Goal: Complete application form: Complete application form

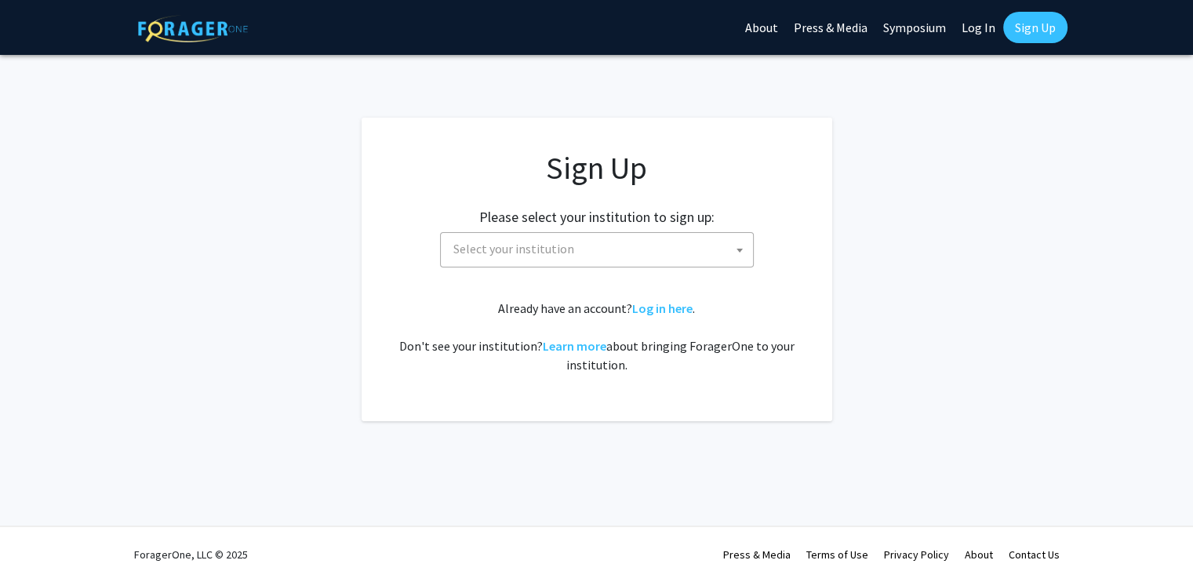
click at [659, 255] on span "Select your institution" at bounding box center [600, 249] width 306 height 32
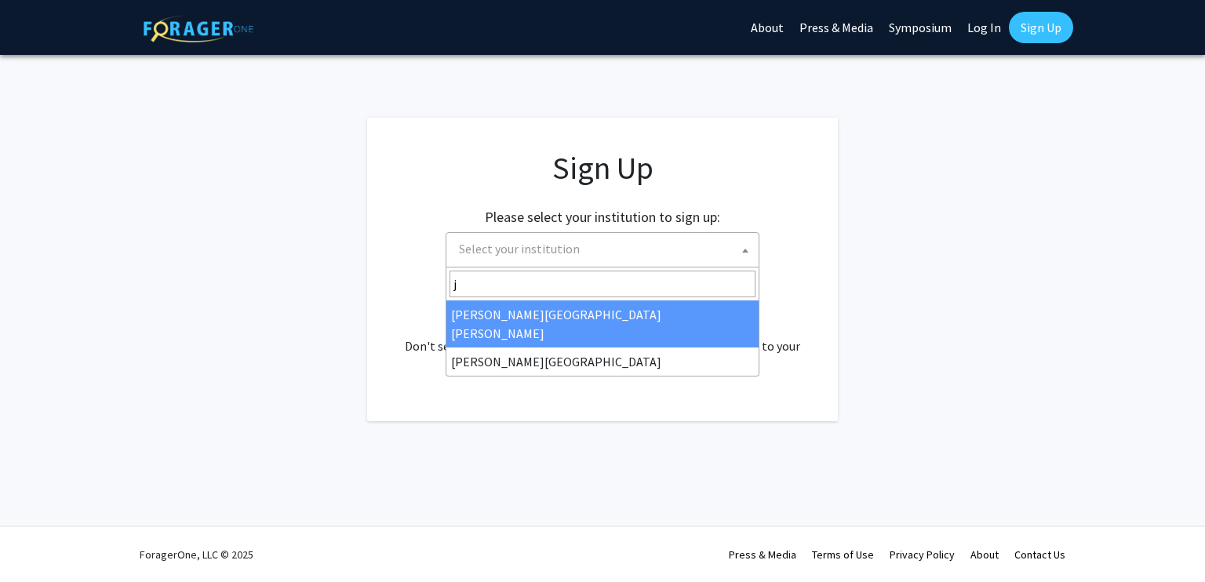
type input "j"
select select "1"
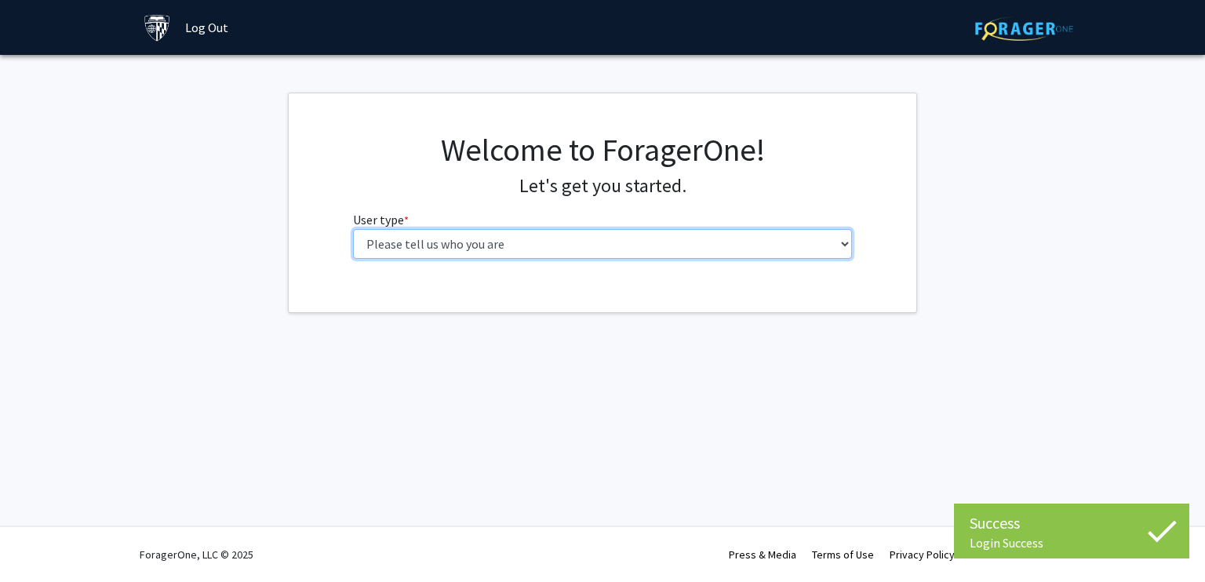
click at [687, 245] on select "Please tell us who you are Undergraduate Student Master's Student Doctoral Cand…" at bounding box center [603, 244] width 500 height 30
select select "2: masters"
click at [353, 229] on select "Please tell us who you are Undergraduate Student Master's Student Doctoral Cand…" at bounding box center [603, 244] width 500 height 30
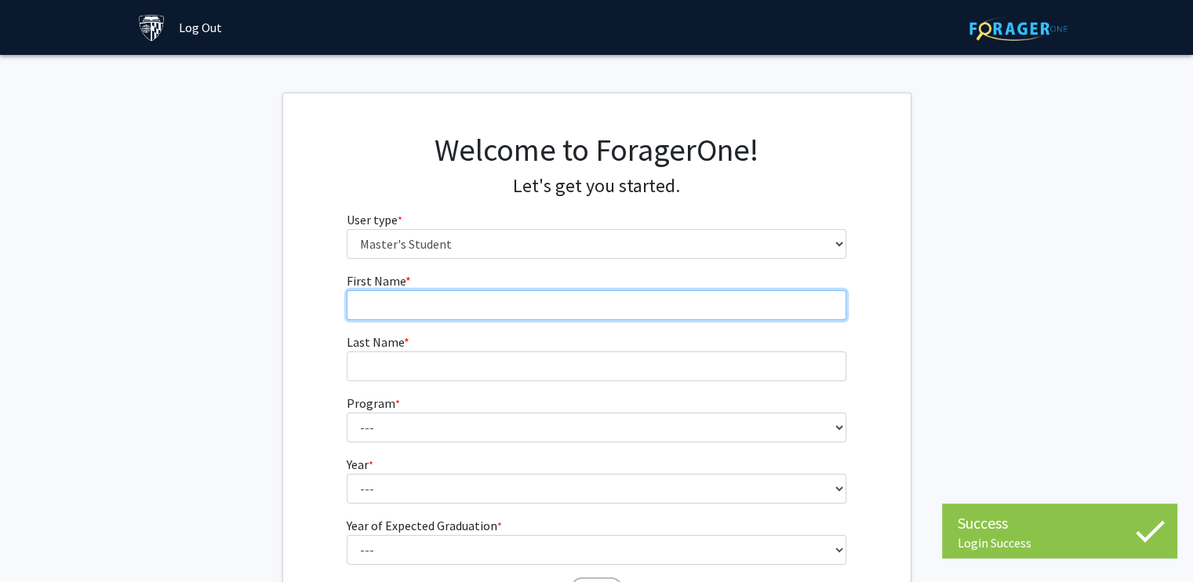
click at [524, 304] on input "First Name * required" at bounding box center [597, 305] width 500 height 30
type input "Peiran"
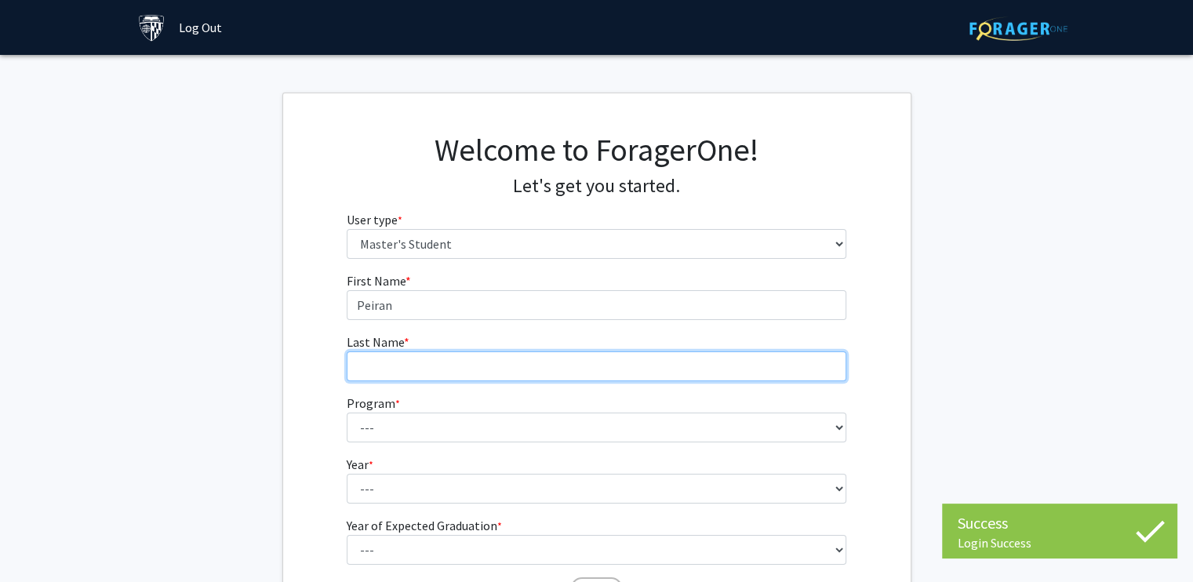
type input "Song"
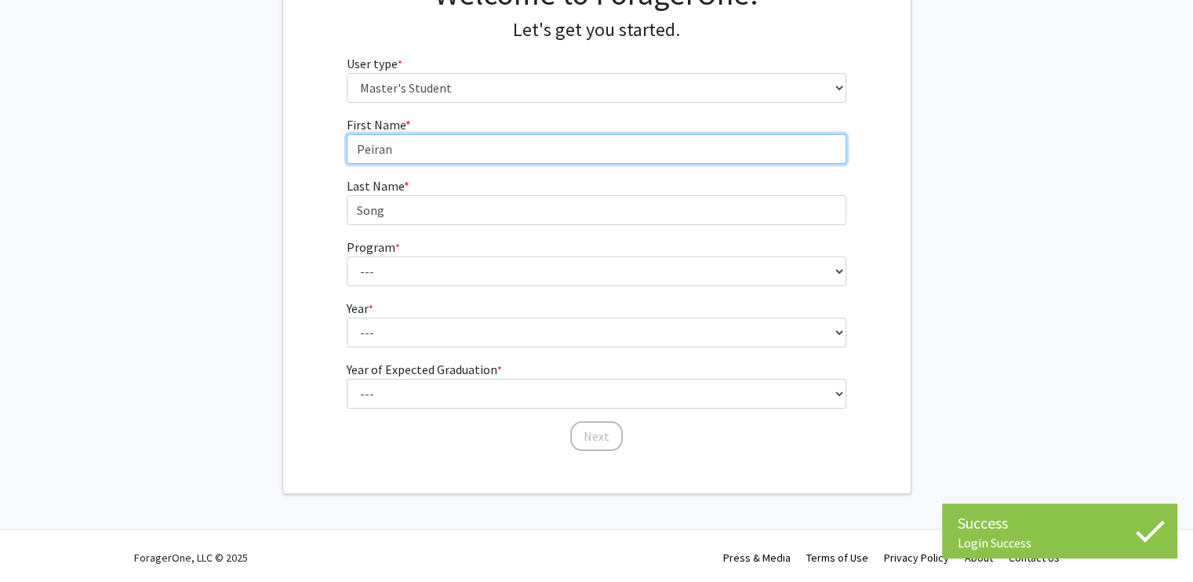
scroll to position [157, 0]
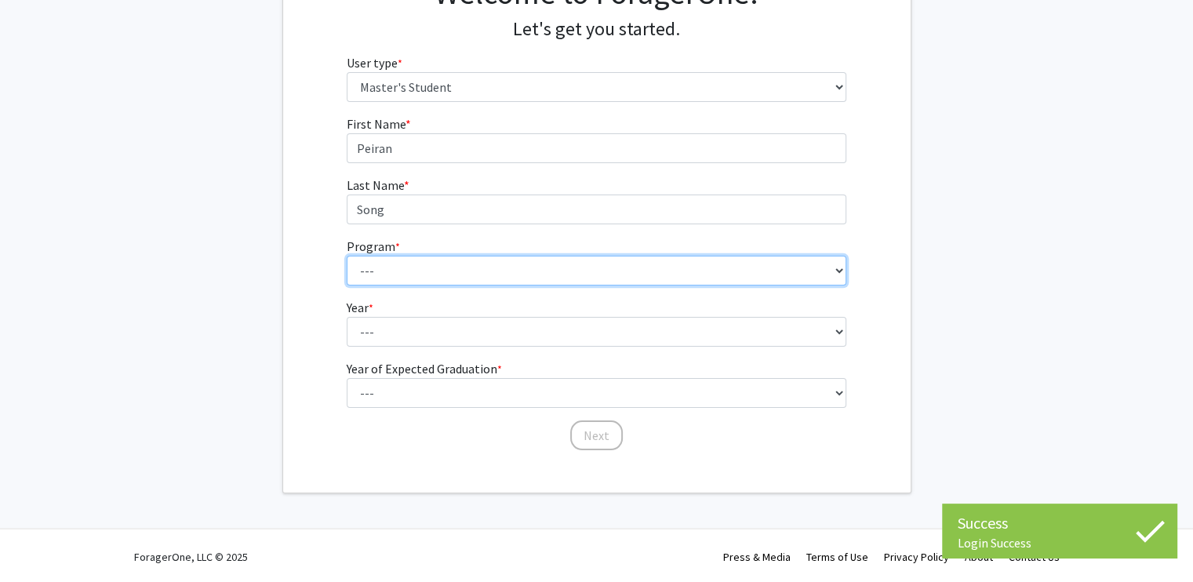
click at [471, 279] on select "--- Anatomy Education Applied and Computational Mathematics Applied Biomedical …" at bounding box center [597, 271] width 500 height 30
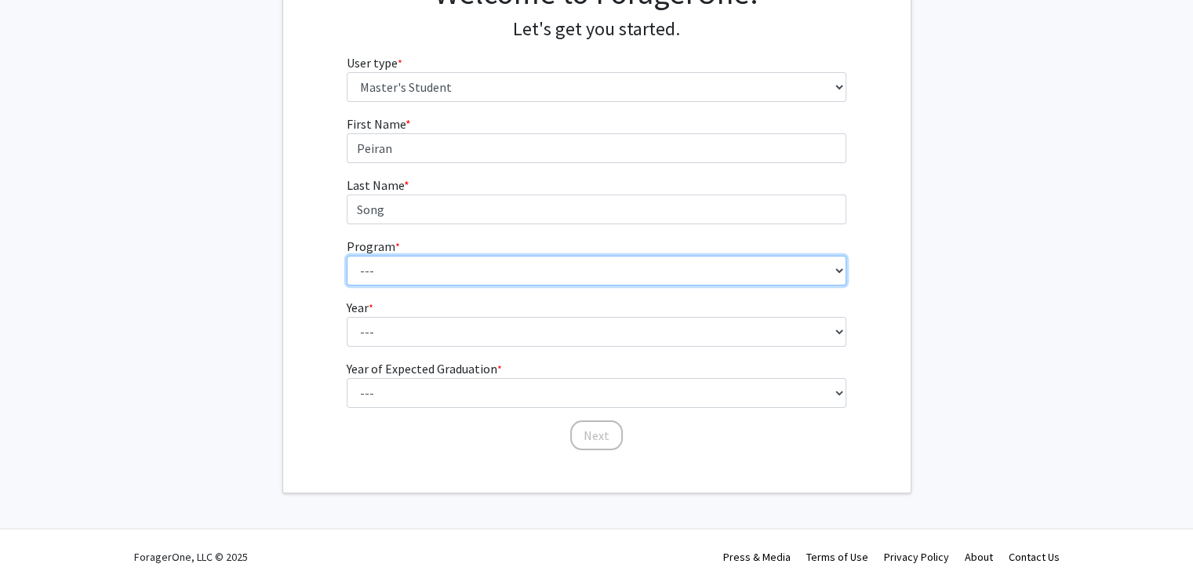
click at [488, 279] on select "--- Anatomy Education Applied and Computational Mathematics Applied Biomedical …" at bounding box center [597, 271] width 500 height 30
select select "28: 98"
click at [347, 256] on select "--- Anatomy Education Applied and Computational Mathematics Applied Biomedical …" at bounding box center [597, 271] width 500 height 30
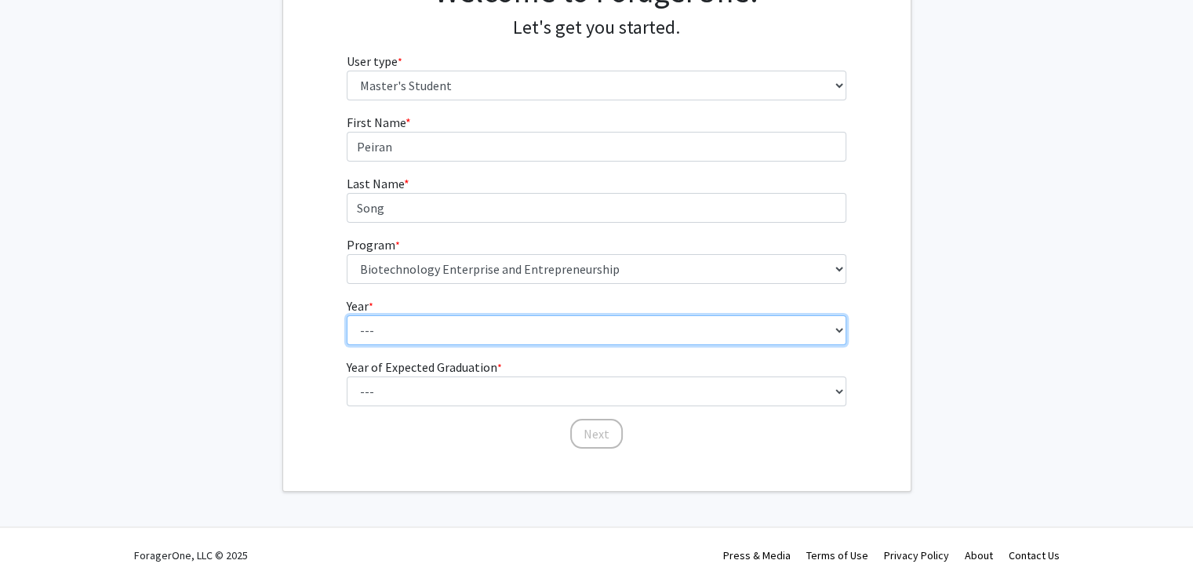
click at [440, 333] on select "--- First Year Second Year" at bounding box center [597, 330] width 500 height 30
select select "1: first_year"
click at [347, 315] on select "--- First Year Second Year" at bounding box center [597, 330] width 500 height 30
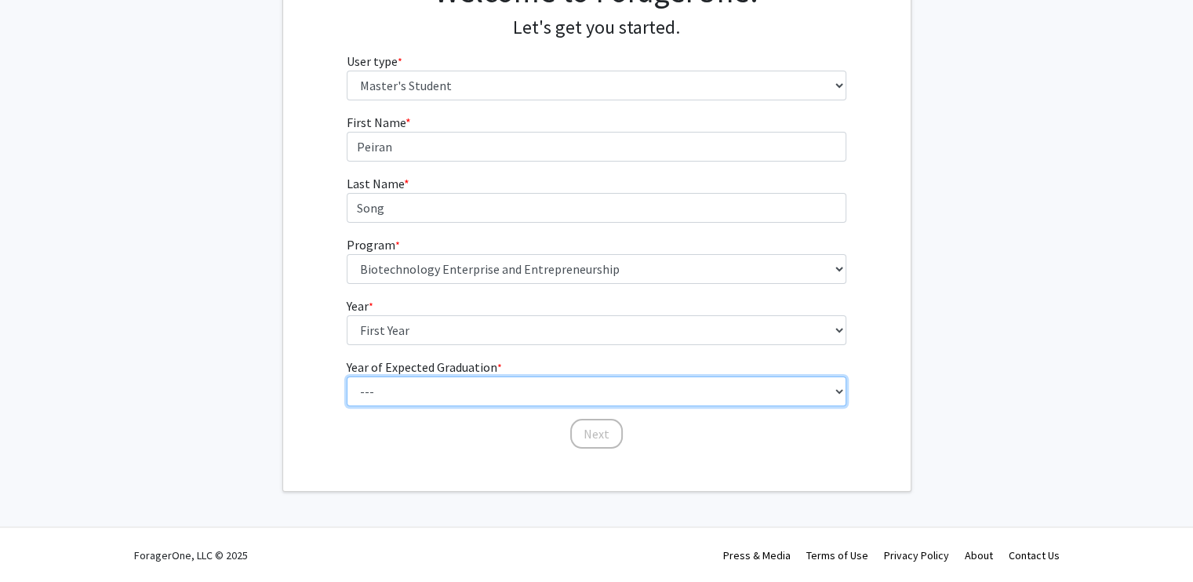
click at [447, 401] on select "--- 2025 2026 2027 2028 2029 2030 2031 2032 2033 2034" at bounding box center [597, 391] width 500 height 30
select select "3: 2027"
click at [347, 376] on select "--- 2025 2026 2027 2028 2029 2030 2031 2032 2033 2034" at bounding box center [597, 391] width 500 height 30
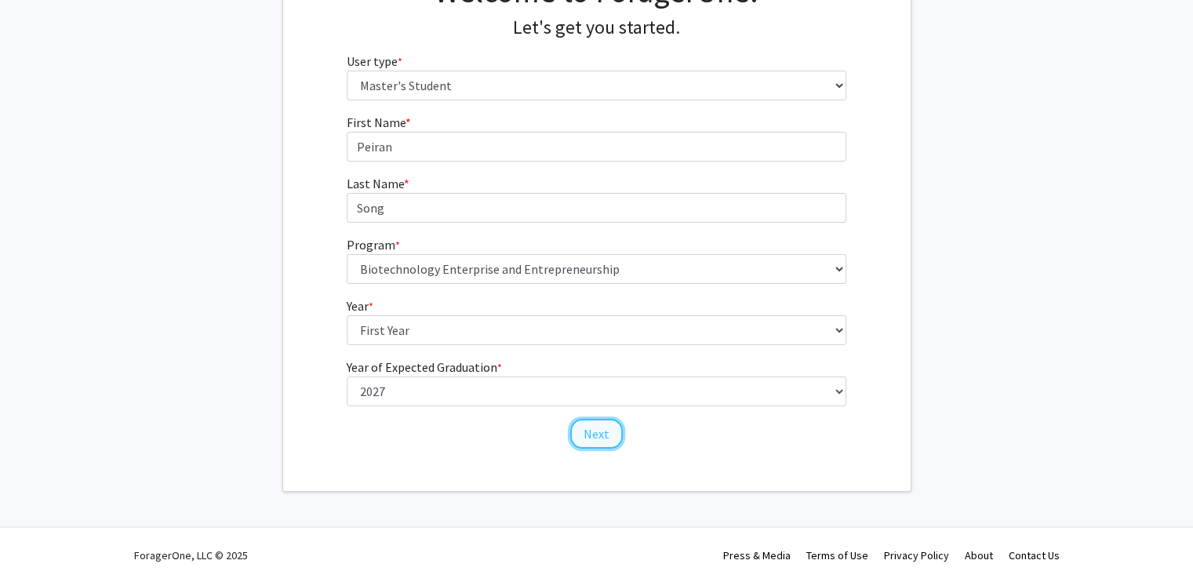
click at [597, 431] on button "Next" at bounding box center [596, 434] width 53 height 30
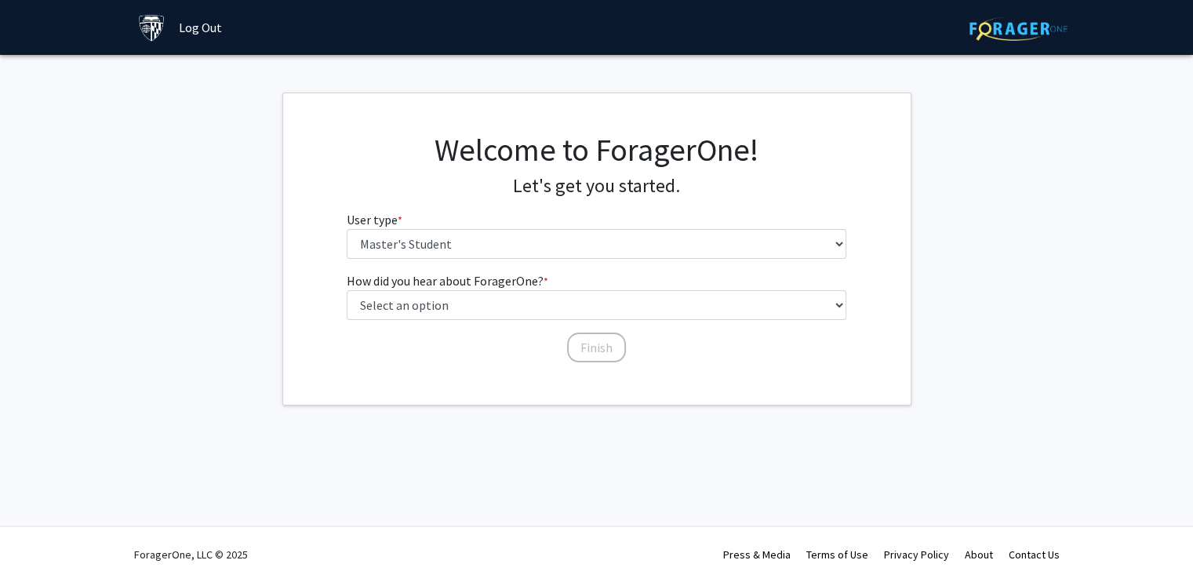
scroll to position [0, 0]
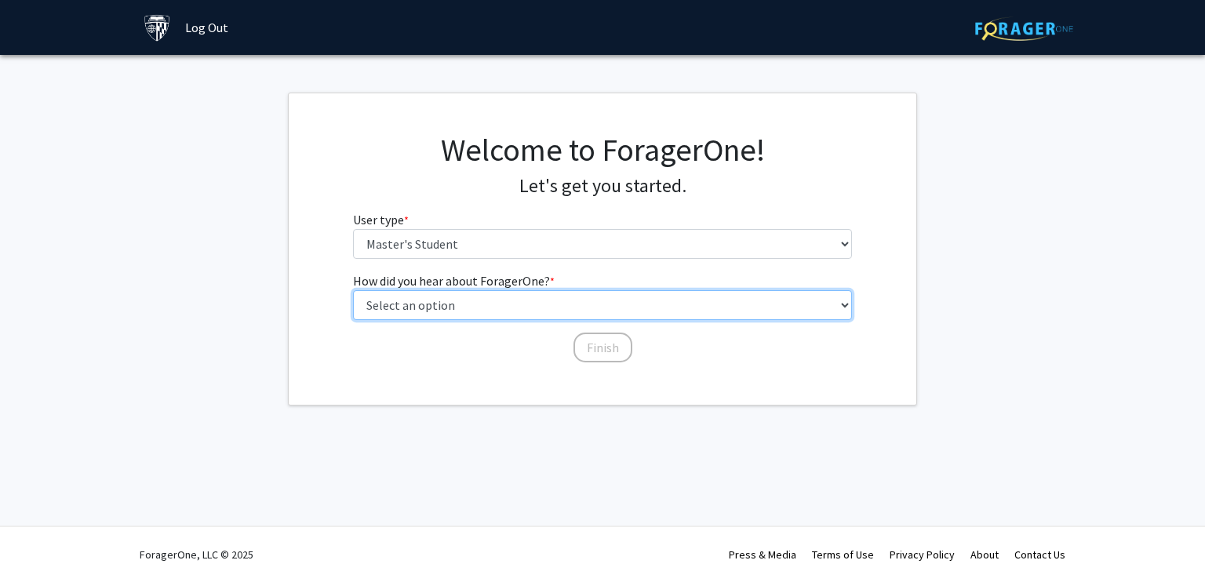
click at [453, 314] on select "Select an option Peer/student recommendation Faculty/staff recommendation Unive…" at bounding box center [603, 305] width 500 height 30
select select "3: university_website"
click at [353, 290] on select "Select an option Peer/student recommendation Faculty/staff recommendation Unive…" at bounding box center [603, 305] width 500 height 30
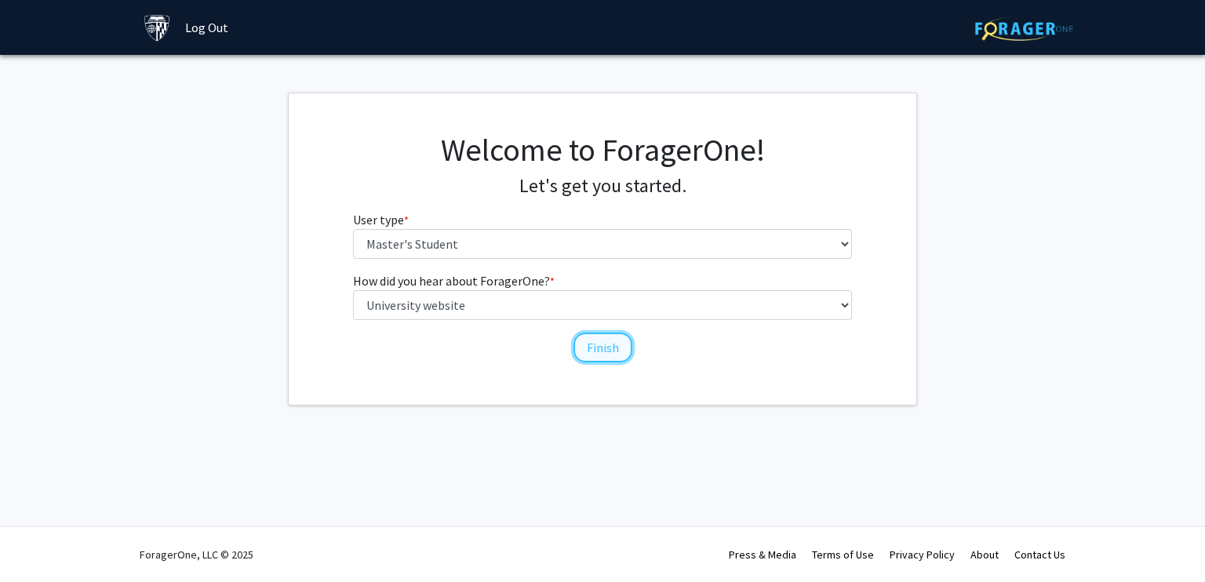
click at [582, 342] on button "Finish" at bounding box center [602, 348] width 59 height 30
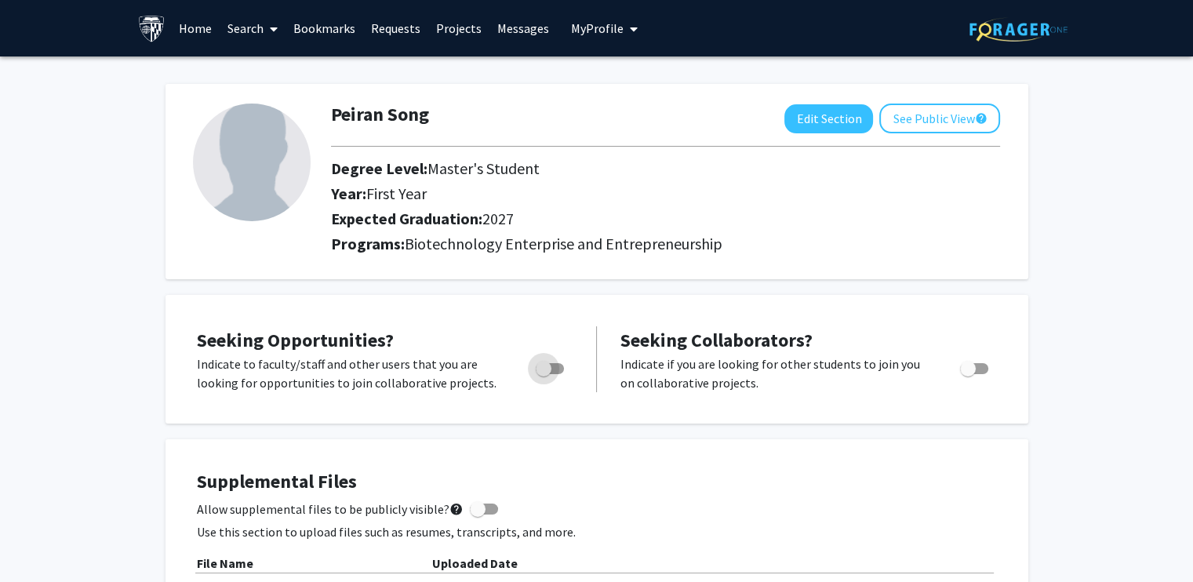
click at [540, 375] on span "Toggle" at bounding box center [544, 369] width 16 height 16
click at [543, 375] on input "Are you actively seeking opportunities?" at bounding box center [543, 374] width 1 height 1
checkbox input "true"
